Goal: Information Seeking & Learning: Check status

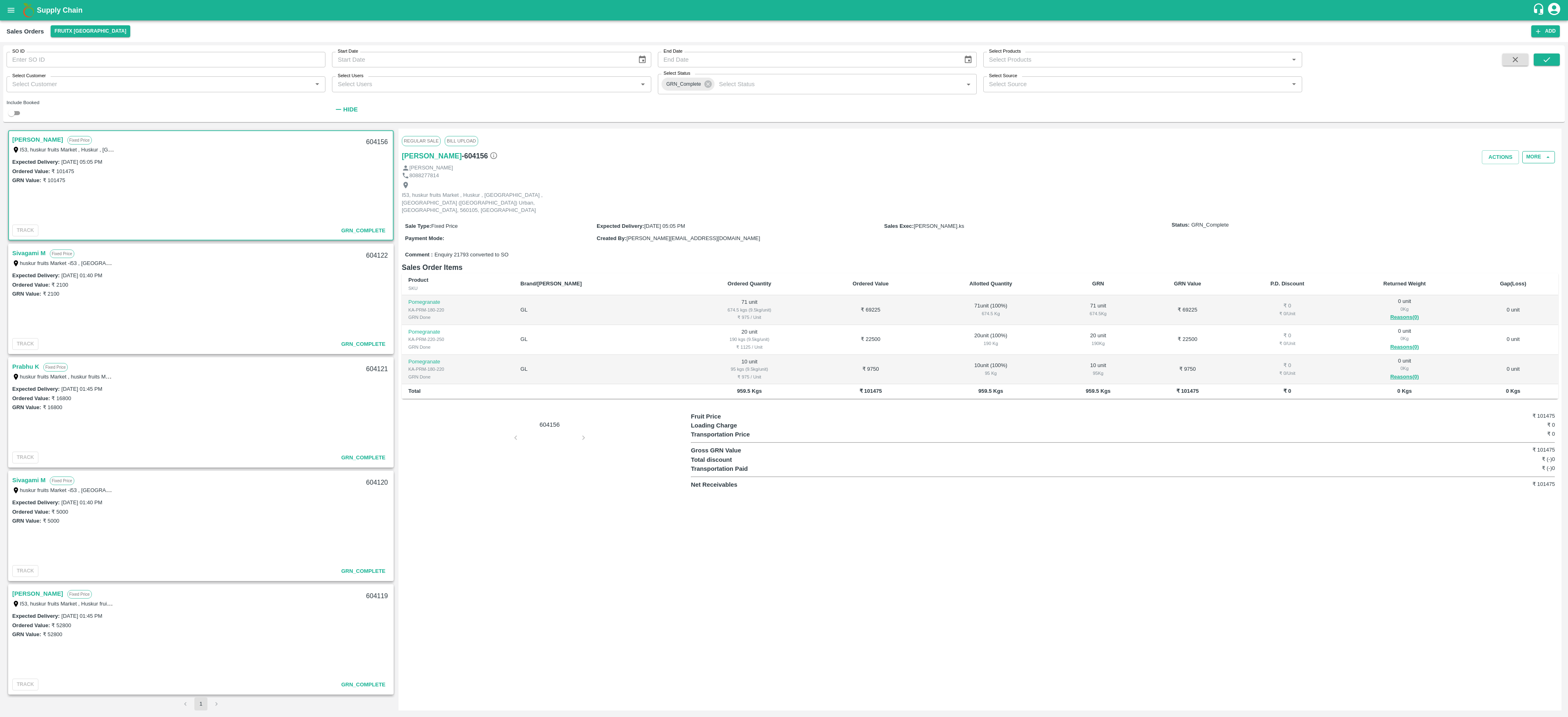
click at [1535, 152] on button "More" at bounding box center [1539, 156] width 33 height 12
click at [1541, 213] on span "View Logs" at bounding box center [1535, 215] width 28 height 9
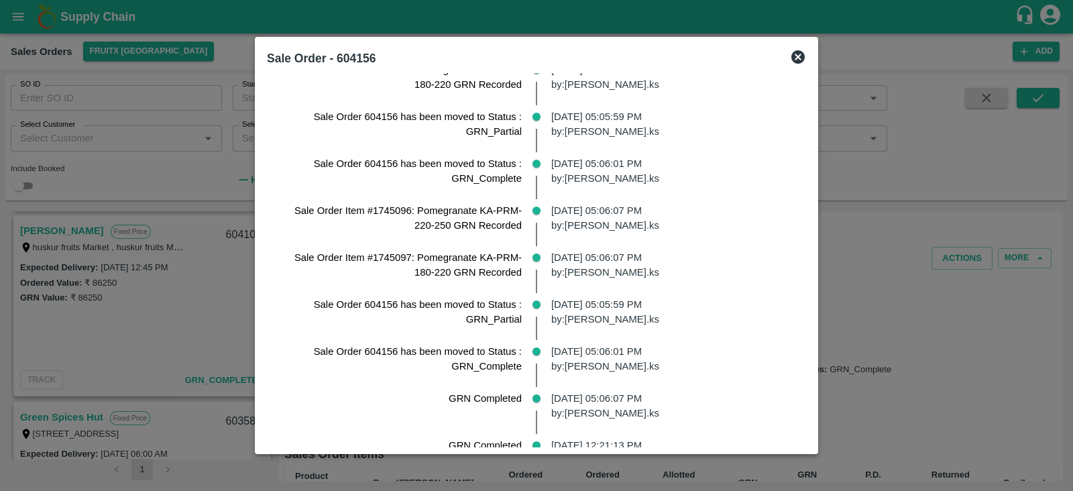
scroll to position [1112, 0]
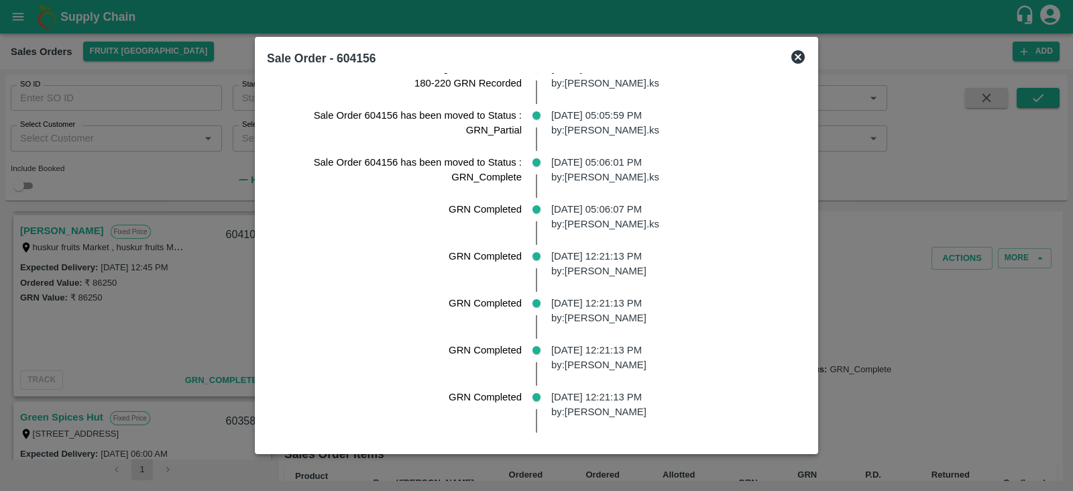
click at [805, 53] on icon at bounding box center [798, 56] width 13 height 13
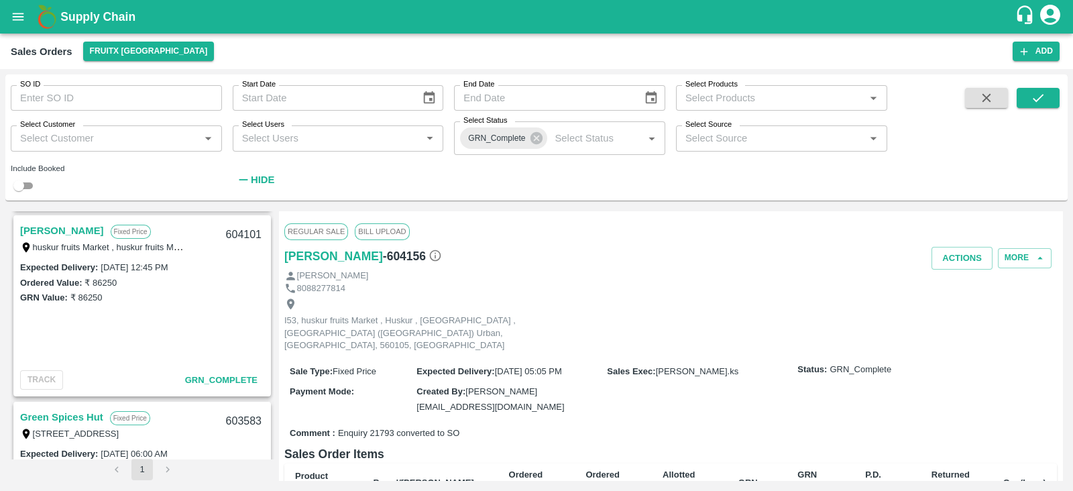
click at [17, 21] on icon "open drawer" at bounding box center [18, 16] width 15 height 15
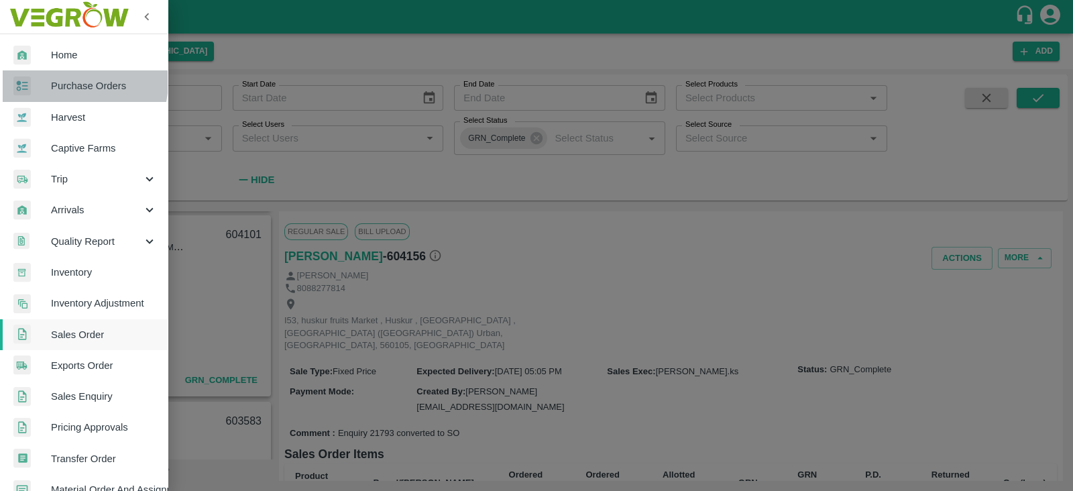
click at [68, 82] on span "Purchase Orders" at bounding box center [104, 85] width 106 height 15
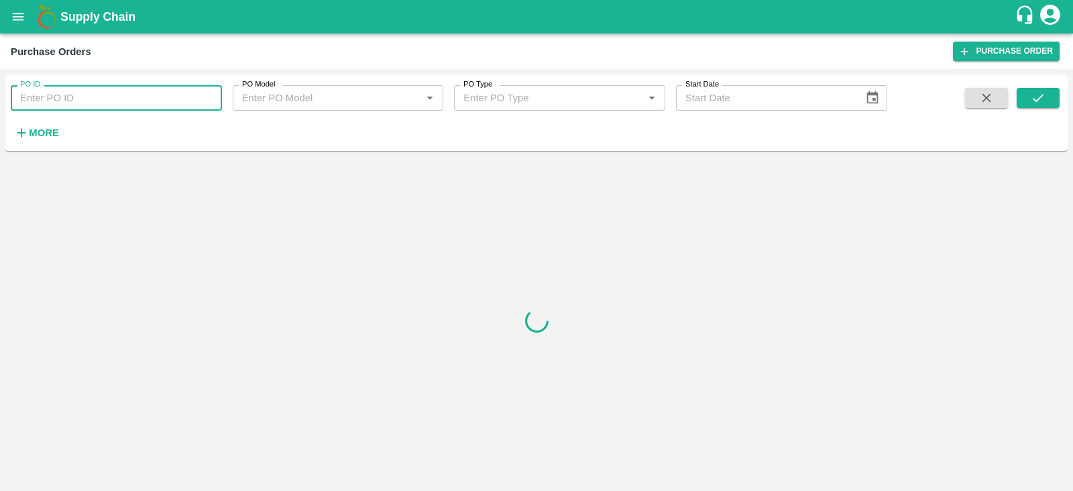
click at [73, 107] on input "PO ID" at bounding box center [116, 97] width 211 height 25
click at [400, 176] on div at bounding box center [536, 320] width 1063 height 329
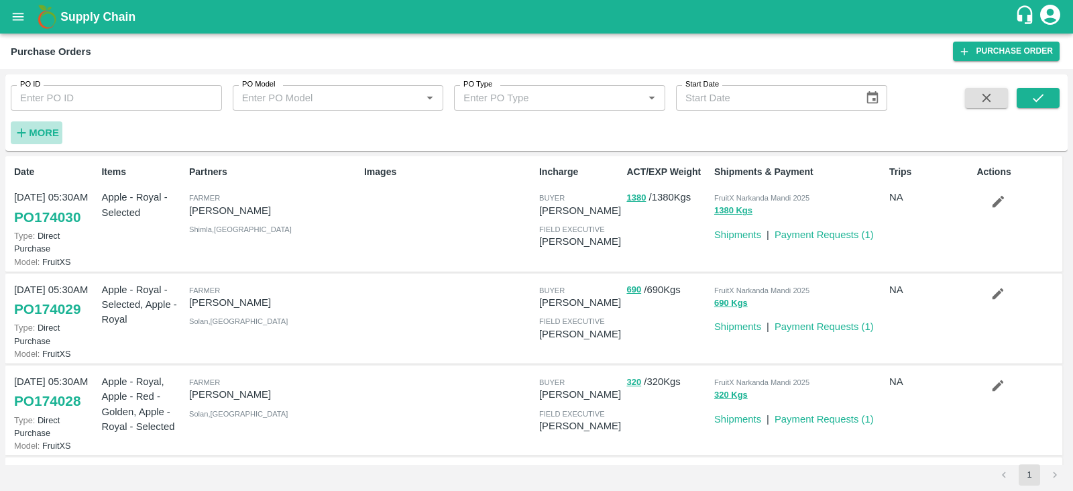
click at [30, 134] on strong "More" at bounding box center [44, 132] width 30 height 11
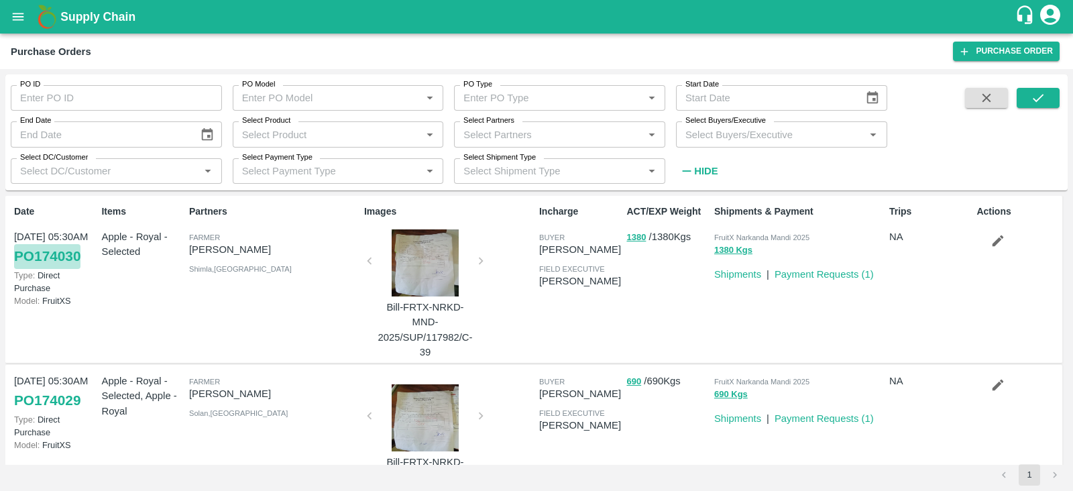
click at [57, 262] on link "PO 174030" at bounding box center [47, 256] width 66 height 24
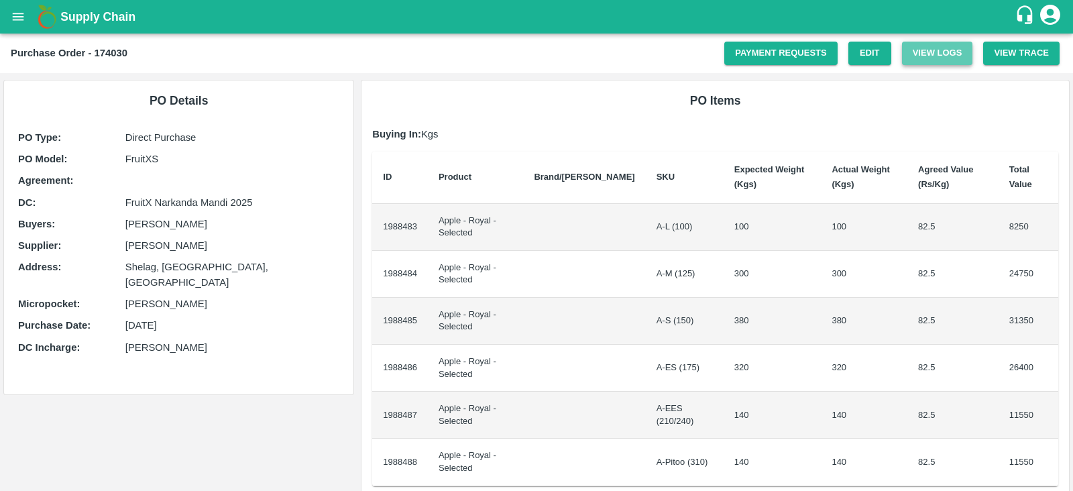
click at [943, 56] on button "View Logs" at bounding box center [937, 53] width 71 height 23
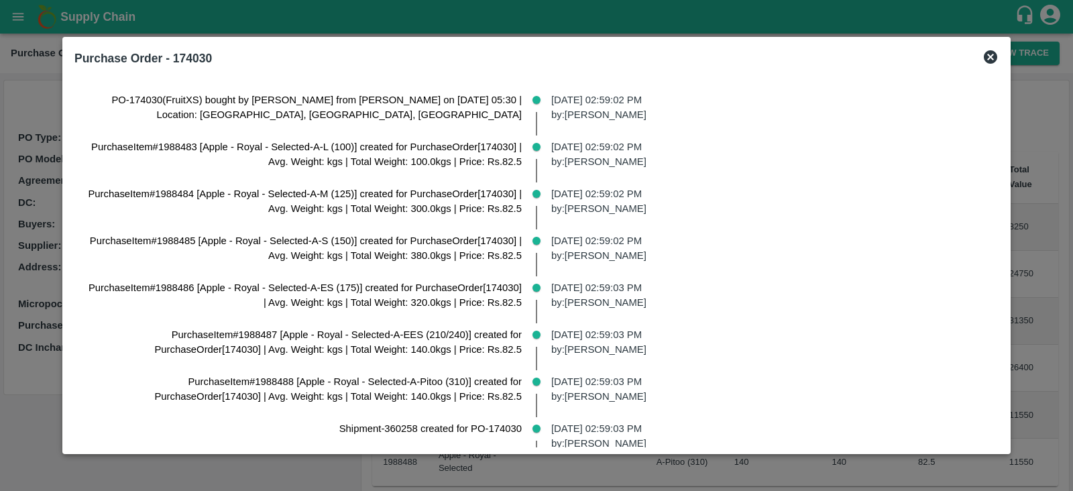
scroll to position [32, 0]
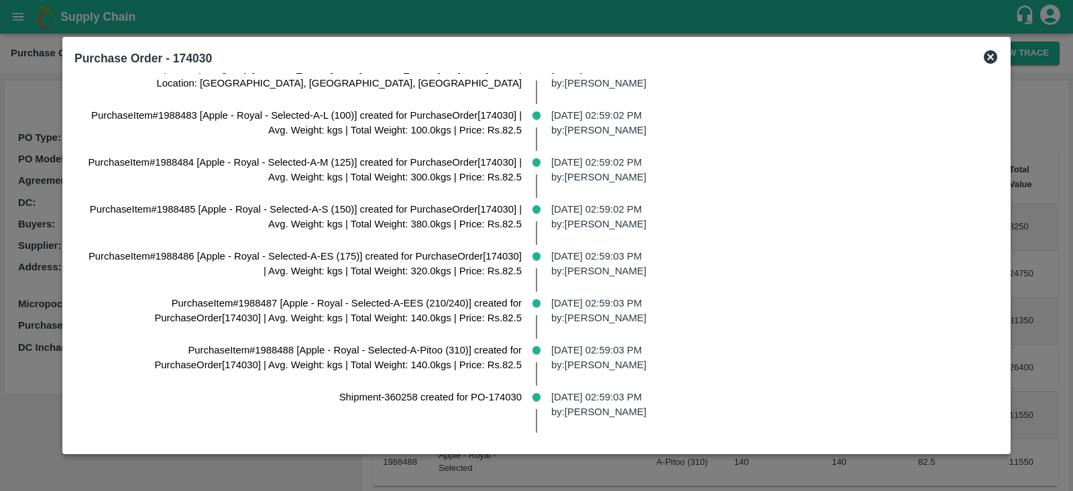
click at [983, 50] on icon at bounding box center [991, 57] width 16 height 16
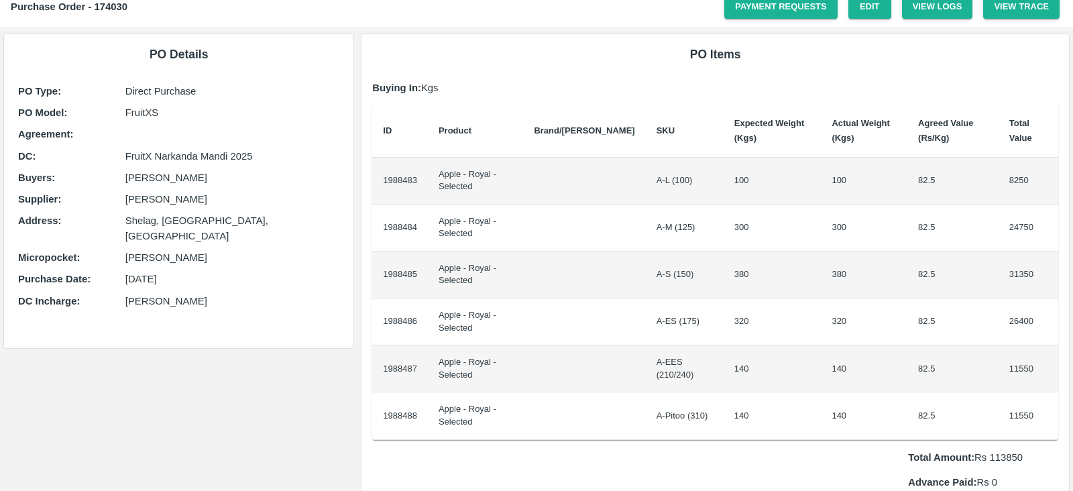
scroll to position [0, 0]
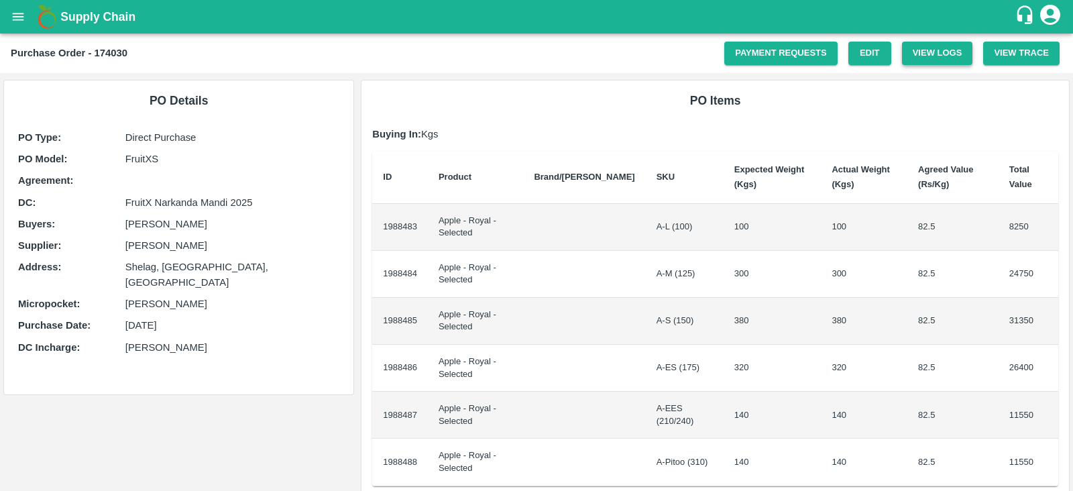
click at [951, 58] on button "View Logs" at bounding box center [937, 53] width 71 height 23
click at [19, 16] on icon "open drawer" at bounding box center [18, 16] width 11 height 7
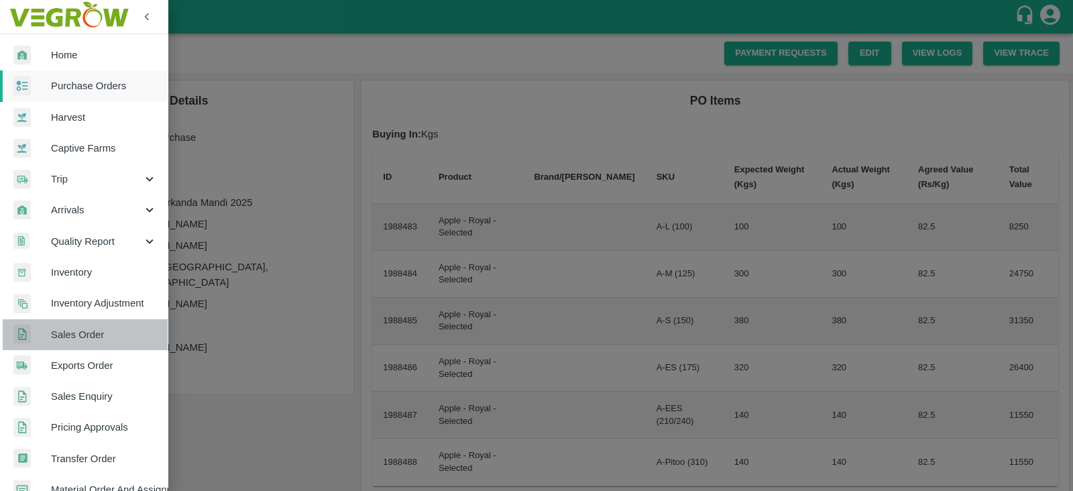
click at [103, 335] on span "Sales Order" at bounding box center [104, 334] width 106 height 15
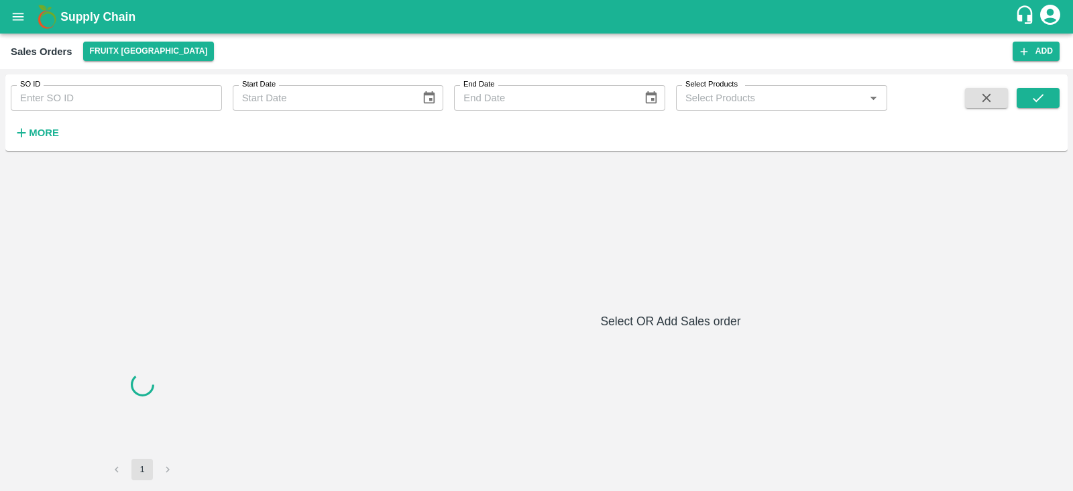
click at [54, 142] on h6 "More" at bounding box center [44, 132] width 30 height 17
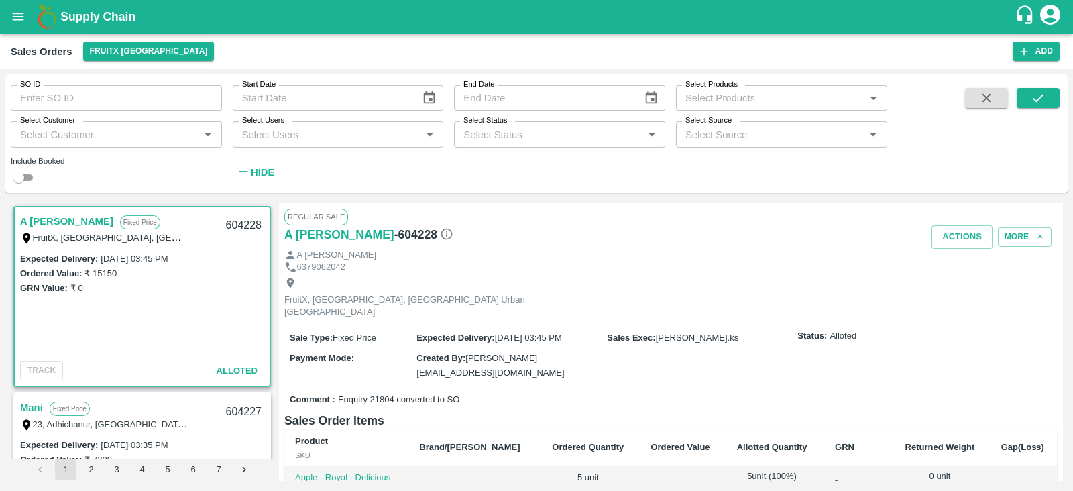
click at [28, 166] on div "Include Booked" at bounding box center [116, 172] width 211 height 28
click at [30, 174] on input "checkbox" at bounding box center [19, 178] width 48 height 16
checkbox input "true"
click at [1036, 93] on icon "submit" at bounding box center [1038, 98] width 15 height 15
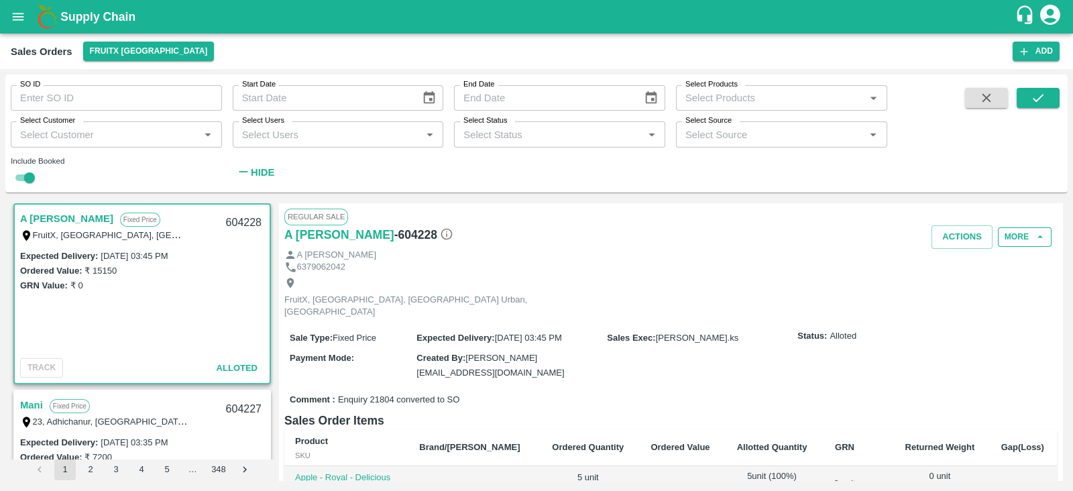
click at [1016, 230] on button "More" at bounding box center [1025, 236] width 54 height 19
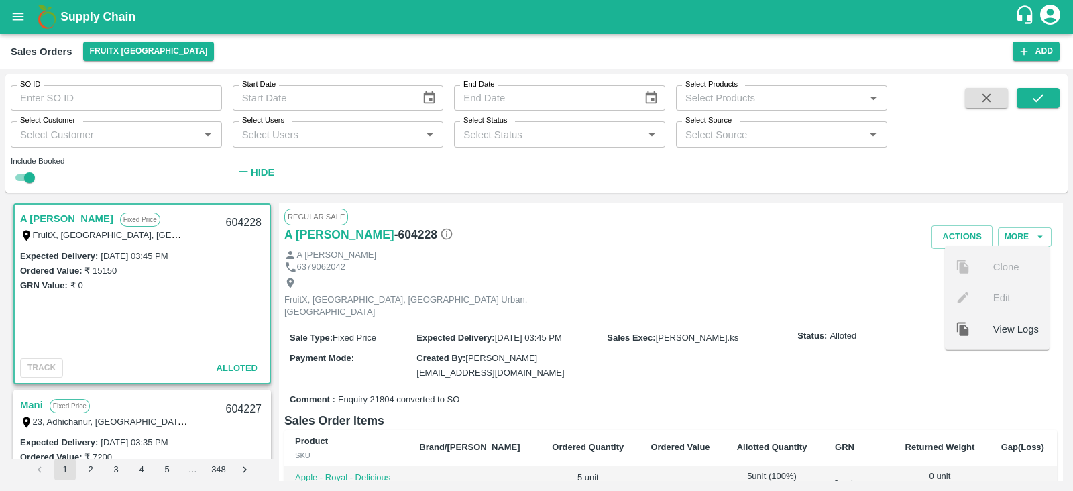
click at [1006, 330] on span "View Logs" at bounding box center [1017, 328] width 46 height 15
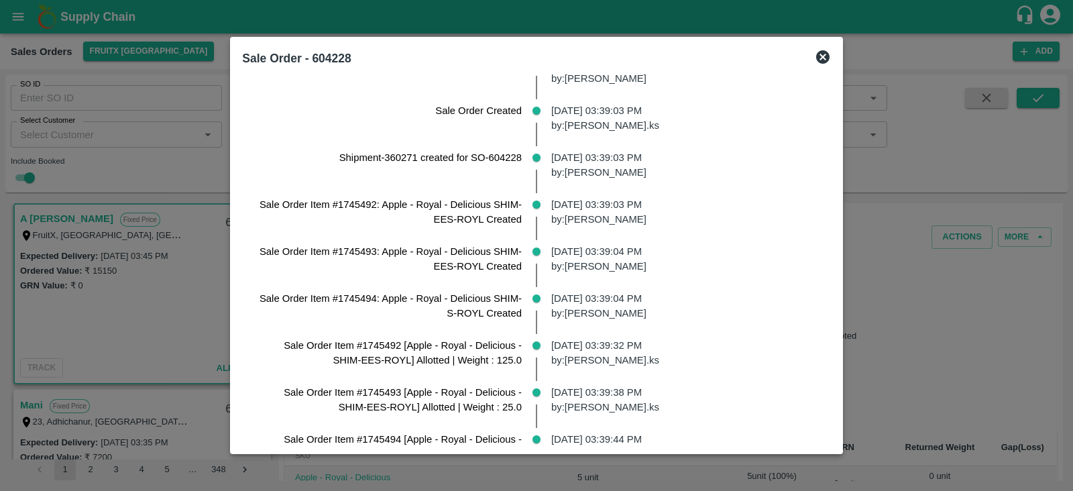
scroll to position [125, 0]
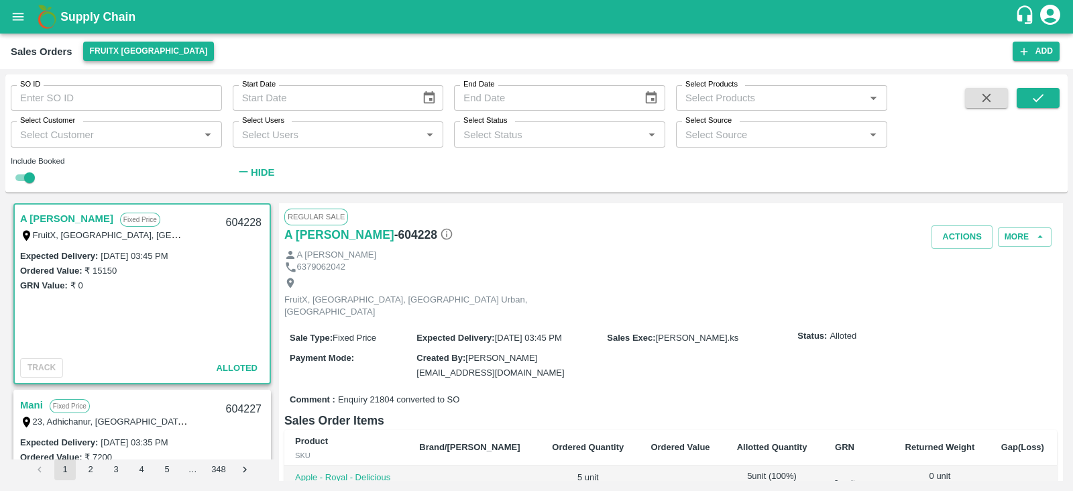
click at [122, 47] on button "FruitX [GEOGRAPHIC_DATA]" at bounding box center [148, 51] width 131 height 19
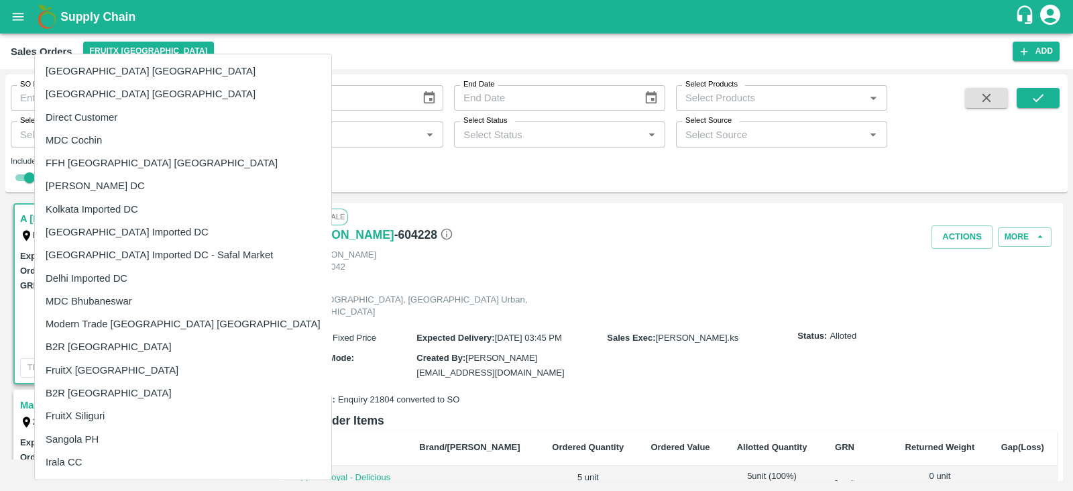
scroll to position [516, 0]
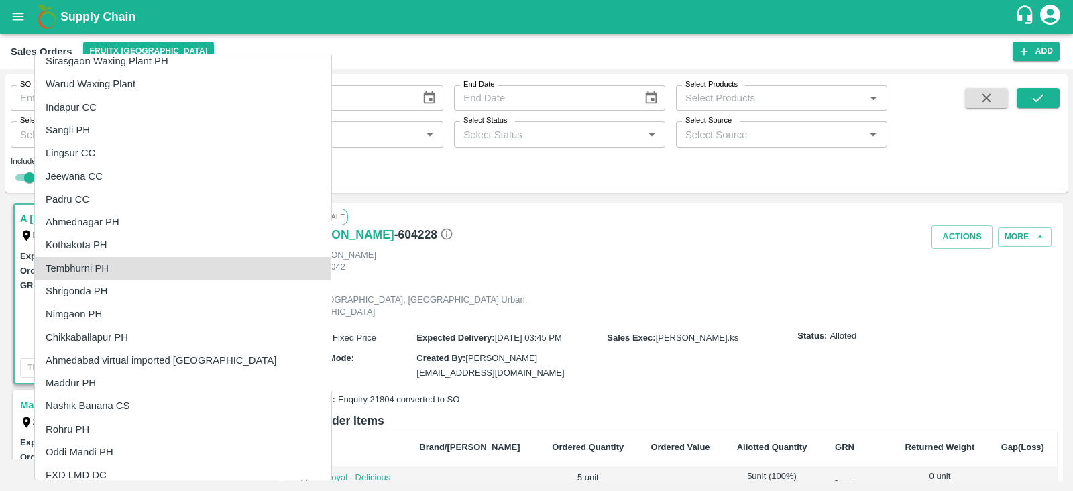
click at [112, 263] on li "Tembhurni PH" at bounding box center [183, 268] width 297 height 23
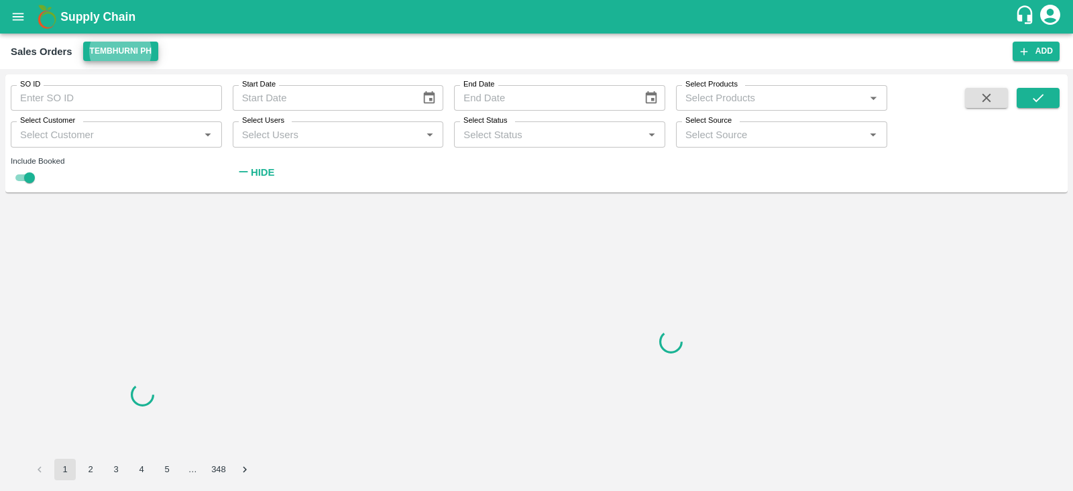
scroll to position [0, 0]
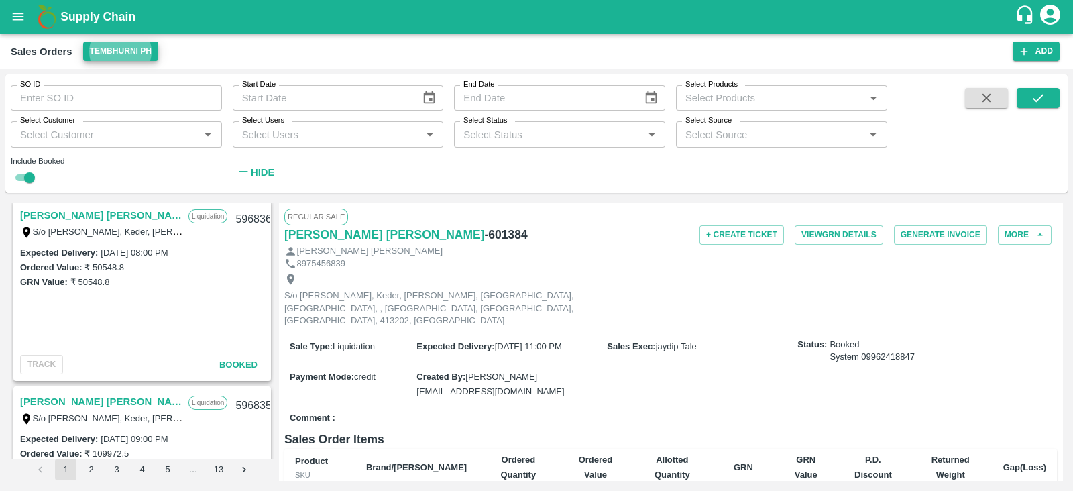
scroll to position [4407, 0]
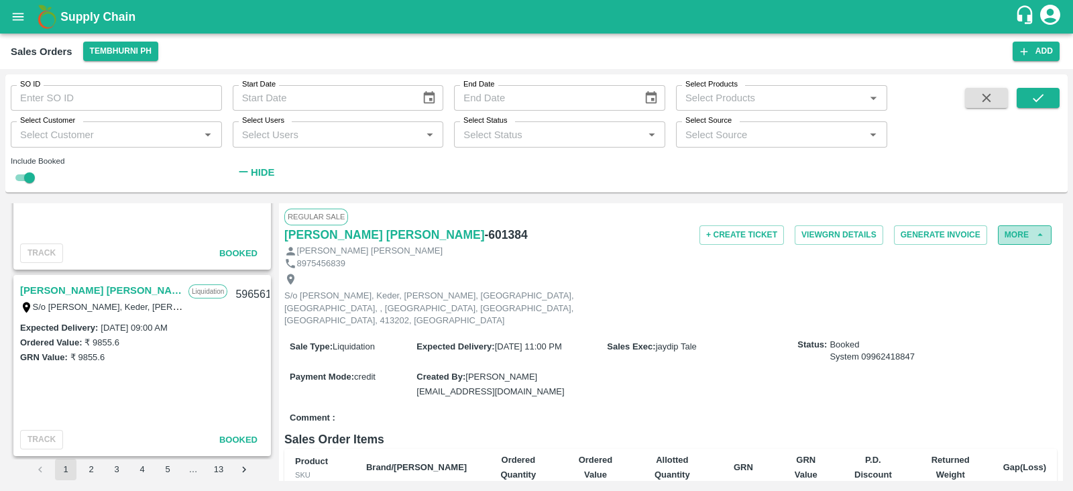
click at [1046, 232] on button "More" at bounding box center [1025, 234] width 54 height 19
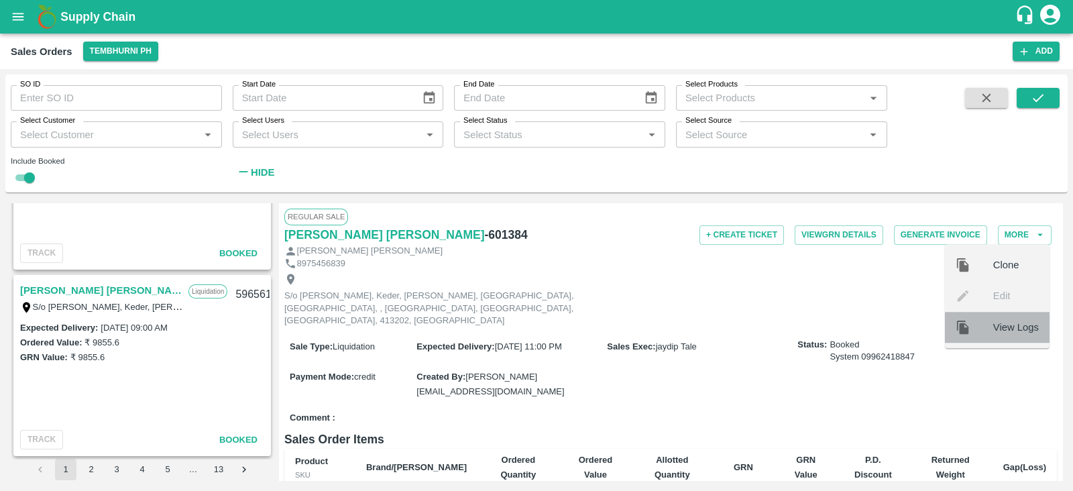
click at [1011, 333] on span "View Logs" at bounding box center [1017, 327] width 46 height 15
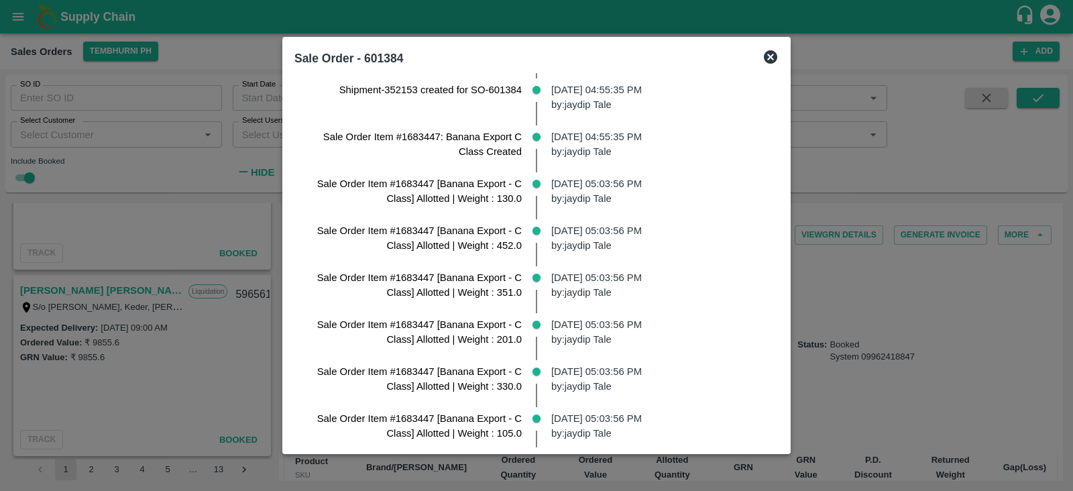
scroll to position [83, 0]
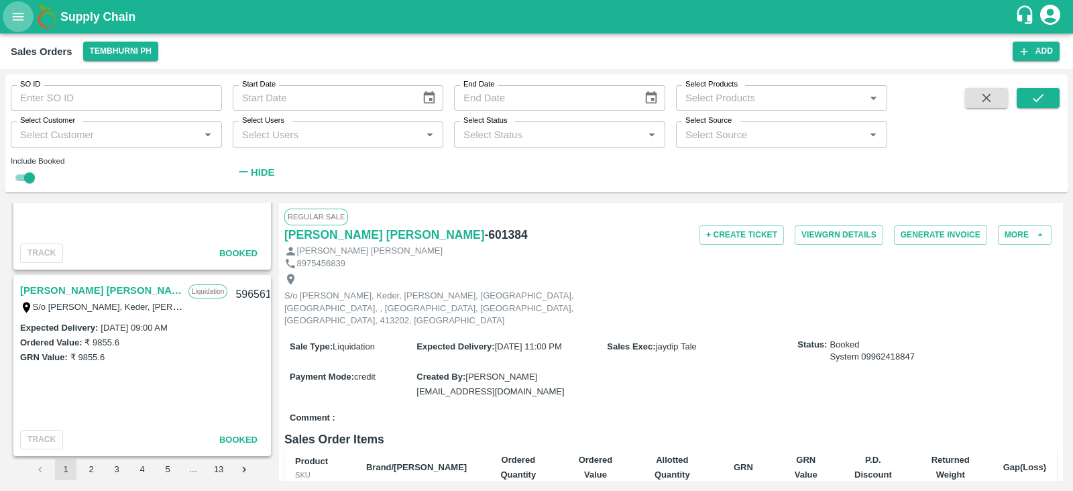
click at [28, 11] on button "open drawer" at bounding box center [18, 16] width 31 height 31
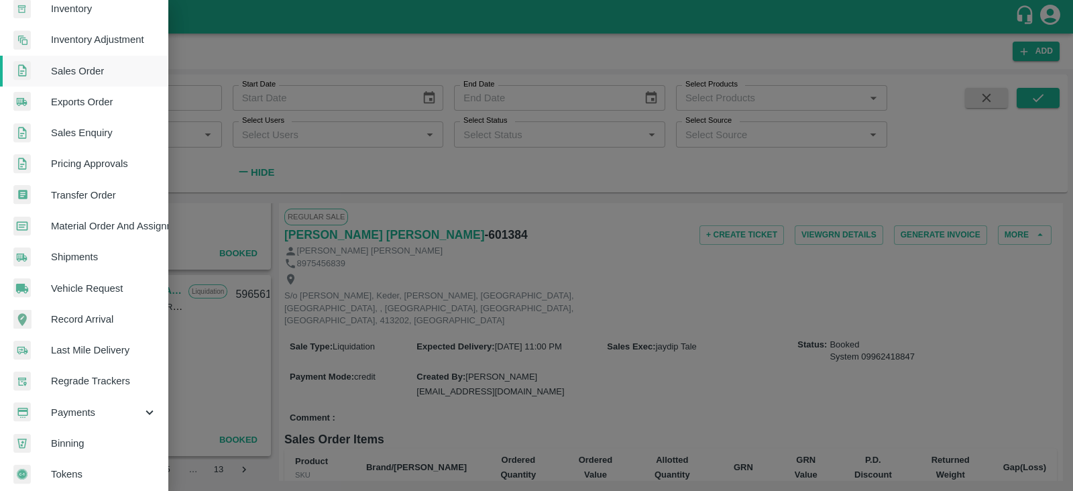
scroll to position [272, 0]
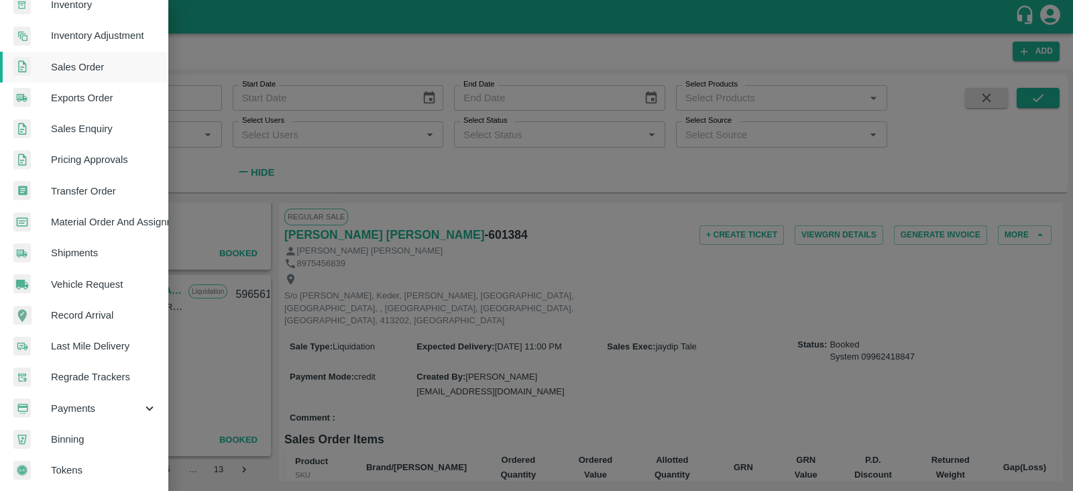
click at [111, 5] on span "Inventory" at bounding box center [104, 4] width 106 height 15
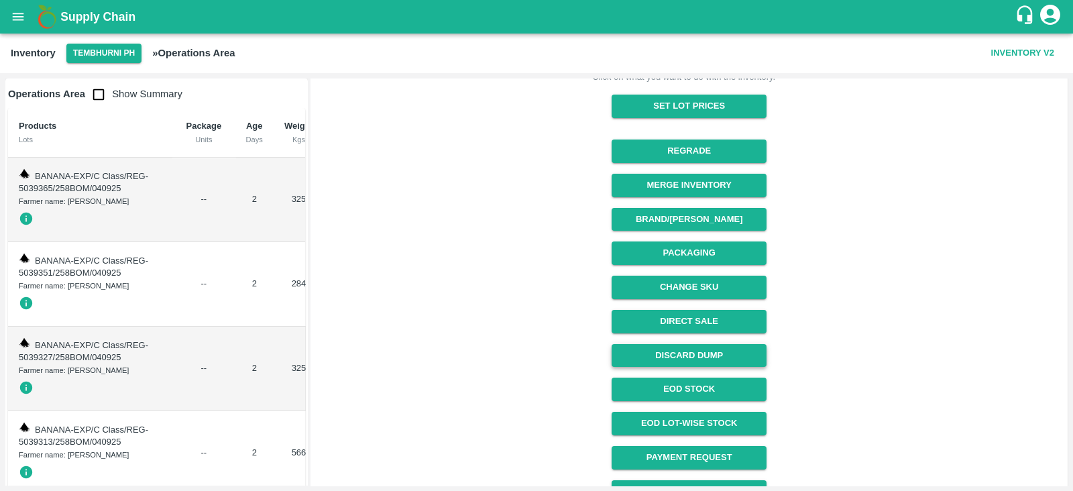
scroll to position [233, 0]
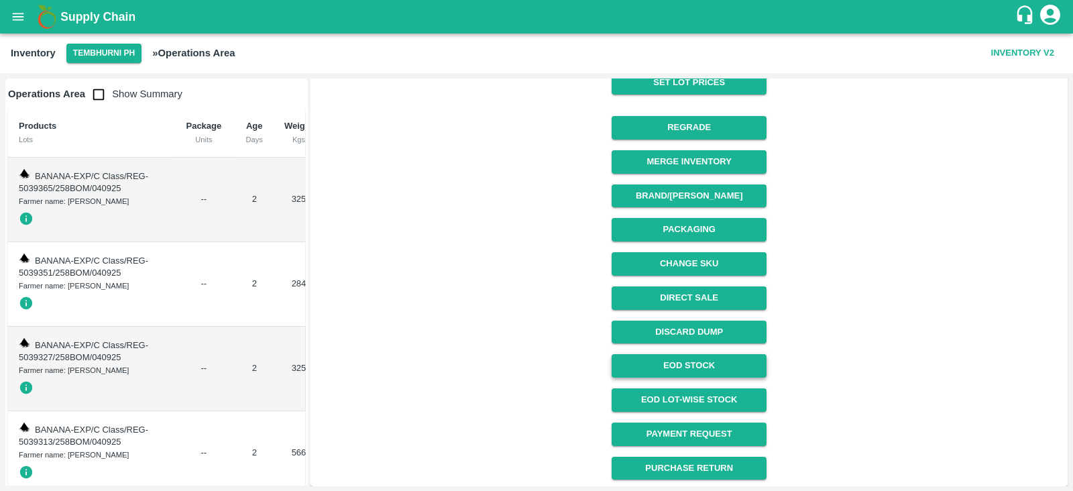
click at [717, 368] on link "EOD Stock" at bounding box center [689, 365] width 155 height 23
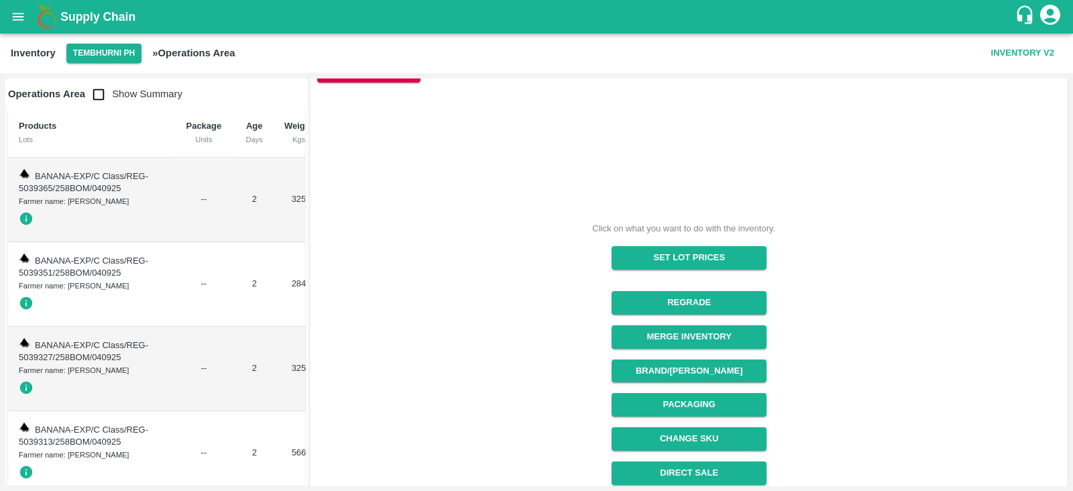
scroll to position [0, 0]
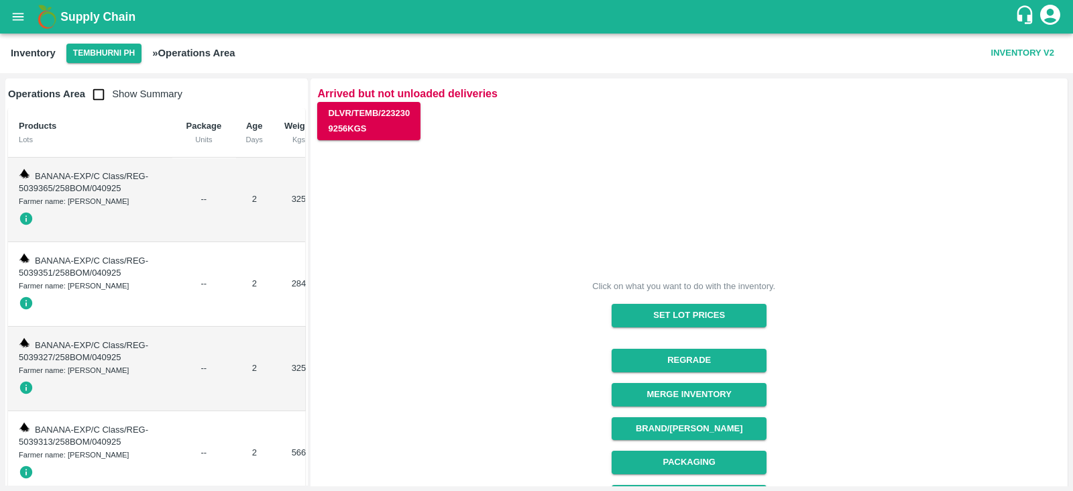
click at [23, 16] on icon "open drawer" at bounding box center [18, 16] width 15 height 15
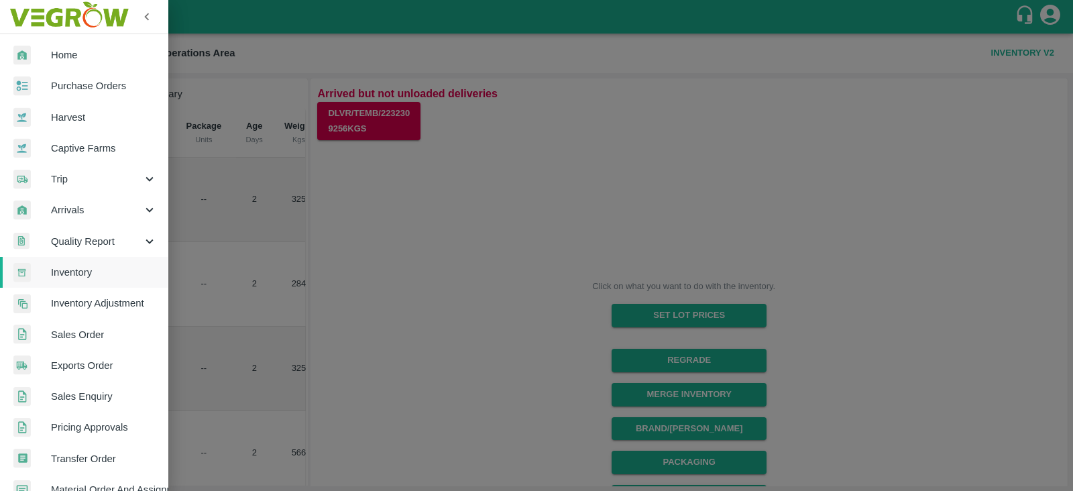
click at [103, 328] on span "Sales Order" at bounding box center [104, 334] width 106 height 15
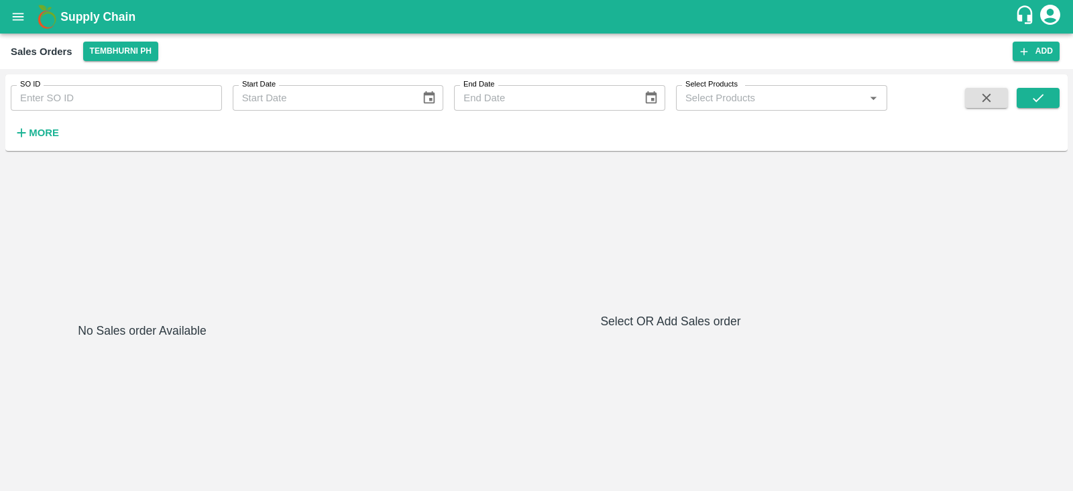
click at [30, 129] on strong "More" at bounding box center [44, 132] width 30 height 11
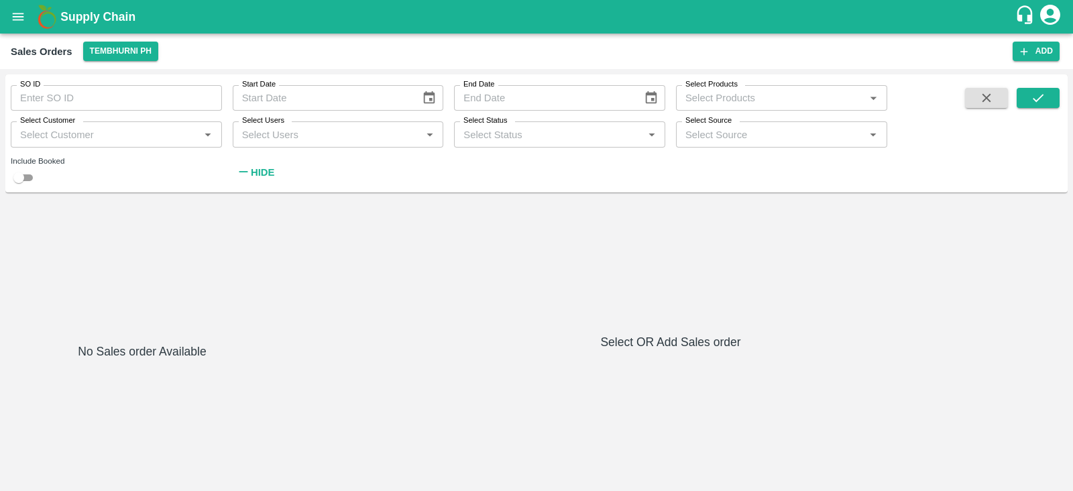
click at [28, 175] on input "checkbox" at bounding box center [19, 178] width 48 height 16
checkbox input "true"
click at [1039, 91] on icon "submit" at bounding box center [1038, 98] width 15 height 15
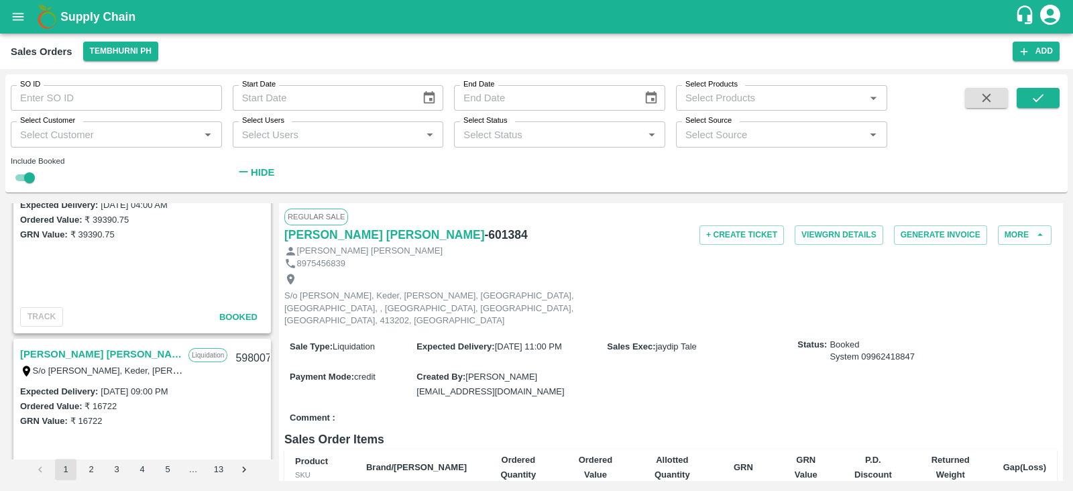
scroll to position [3270, 0]
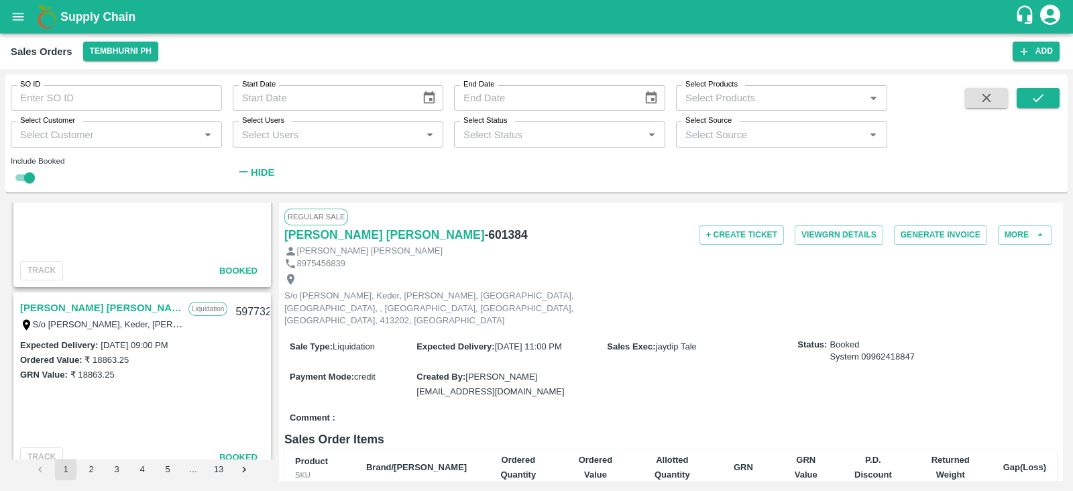
click at [90, 314] on link "Vaibhav Bharat Kedar" at bounding box center [101, 307] width 162 height 17
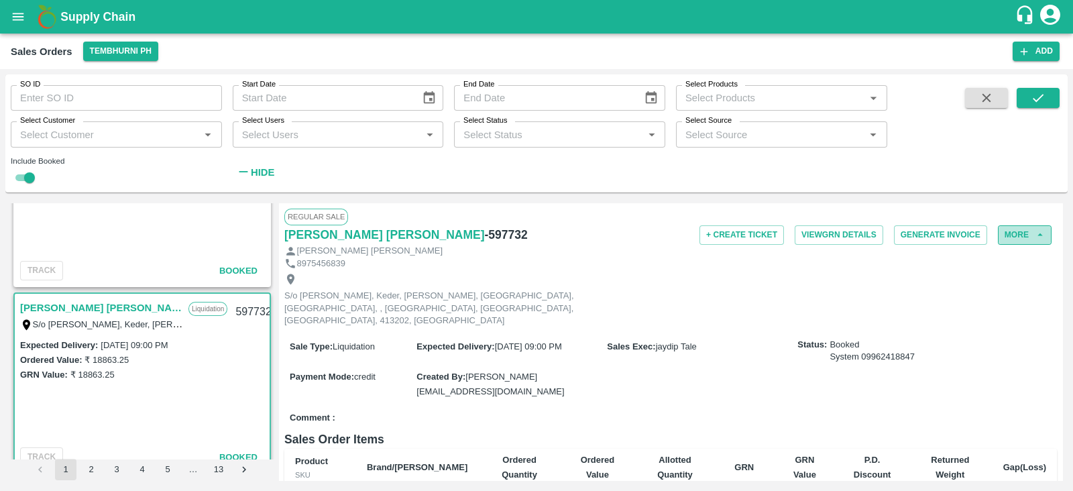
click at [998, 239] on button "More" at bounding box center [1025, 234] width 54 height 19
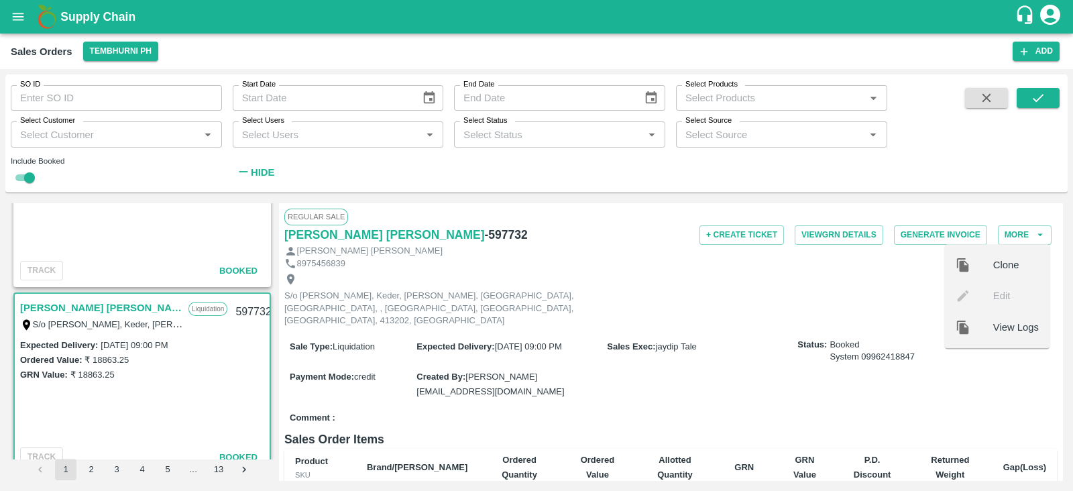
drag, startPoint x: 996, startPoint y: 309, endPoint x: 1002, endPoint y: 340, distance: 31.4
click at [1002, 340] on ul "Clone Edit View Logs" at bounding box center [997, 296] width 105 height 104
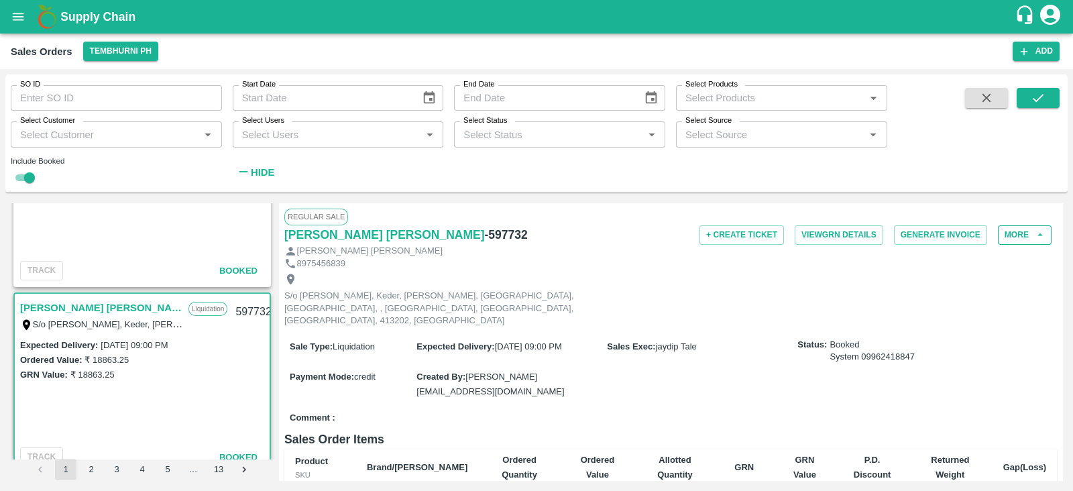
click at [1036, 229] on icon "button" at bounding box center [1040, 235] width 12 height 12
click at [1013, 237] on button "More" at bounding box center [1025, 234] width 54 height 19
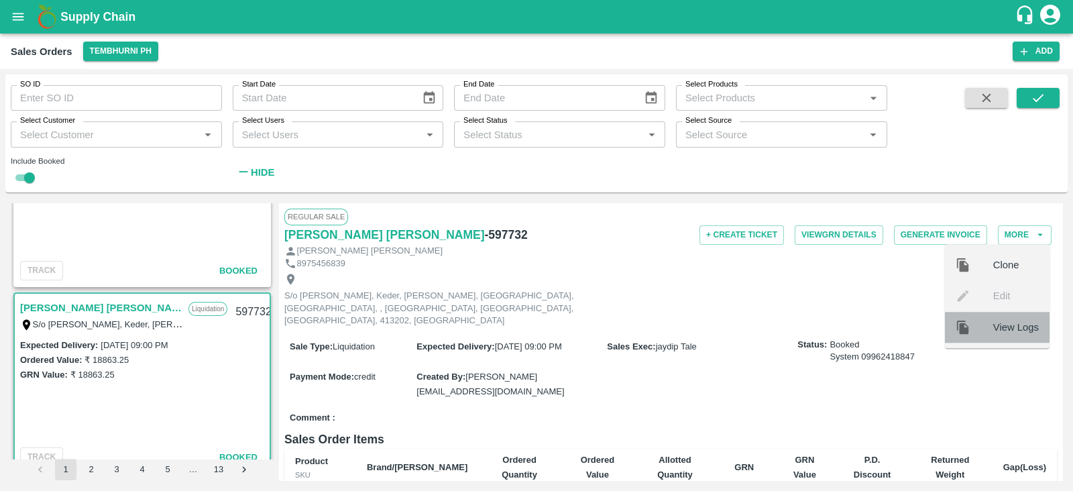
click at [1013, 331] on span "View Logs" at bounding box center [1017, 327] width 46 height 15
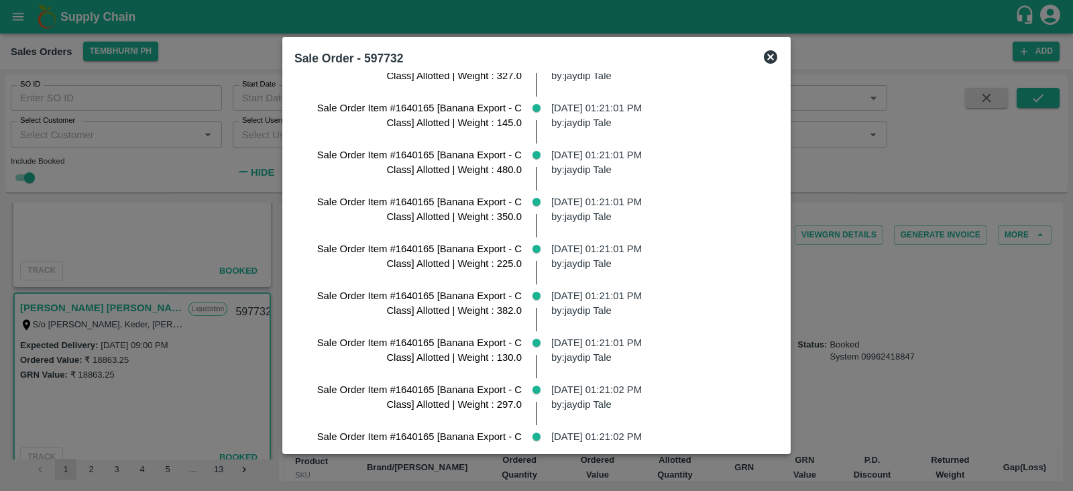
scroll to position [167, 0]
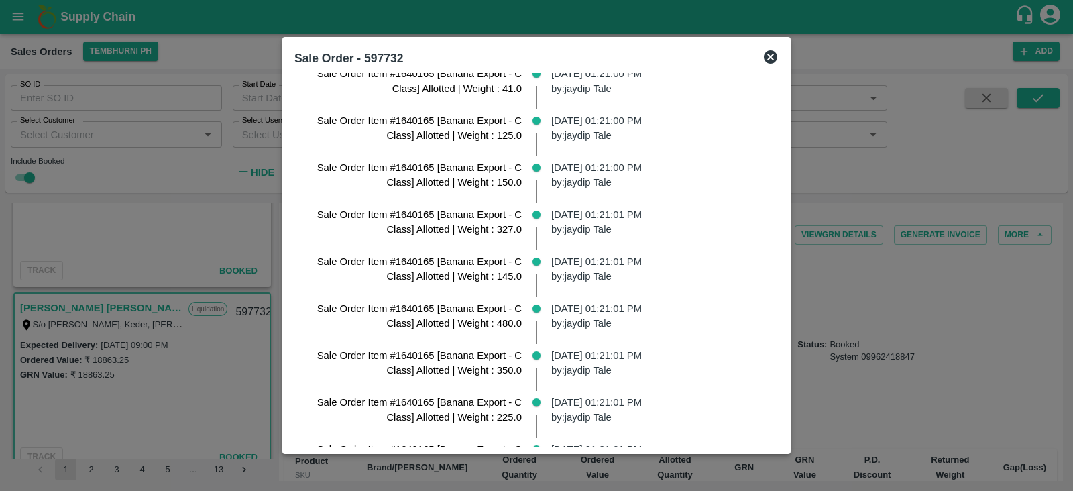
click at [779, 54] on icon at bounding box center [771, 57] width 16 height 16
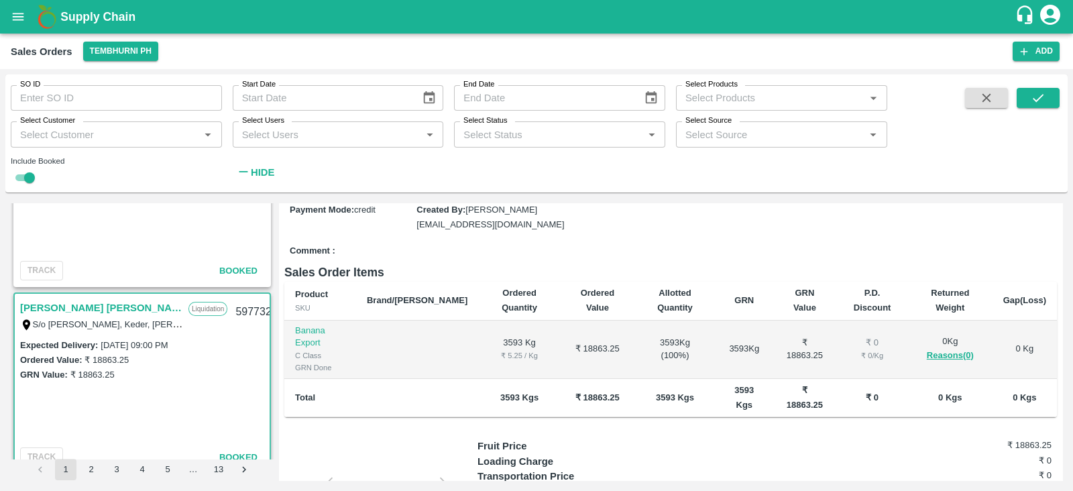
scroll to position [0, 0]
